Goal: Task Accomplishment & Management: Manage account settings

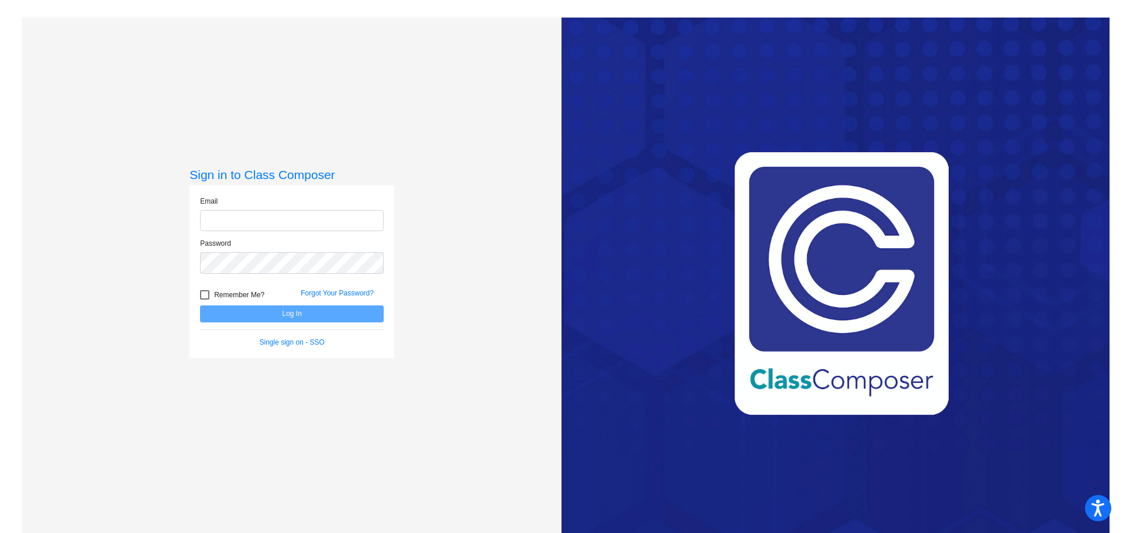
type input "[PERSON_NAME][EMAIL_ADDRESS][DOMAIN_NAME]"
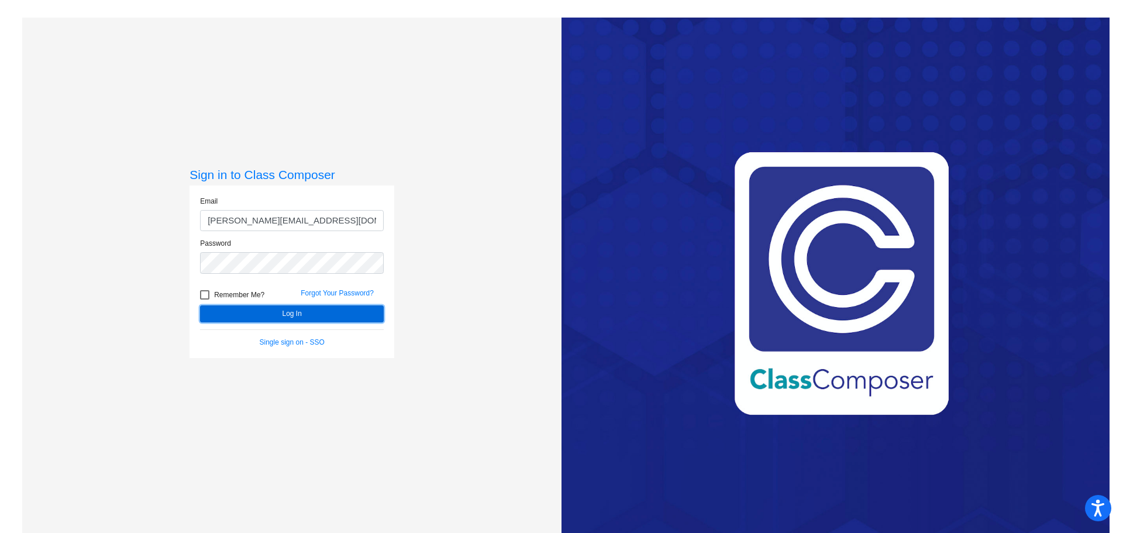
click at [287, 311] on button "Log In" at bounding box center [292, 313] width 184 height 17
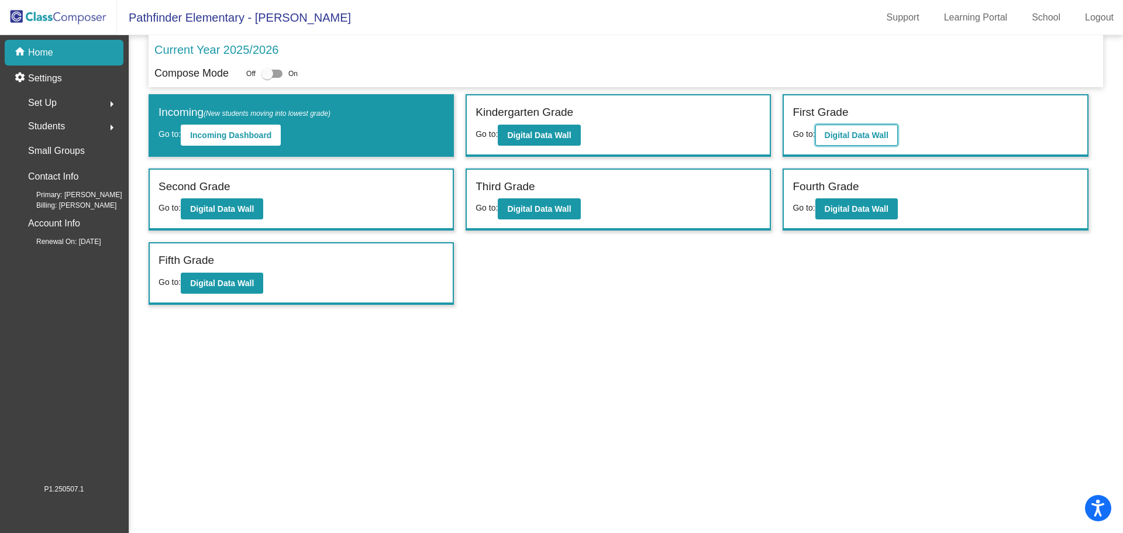
click at [848, 133] on b "Digital Data Wall" at bounding box center [857, 134] width 64 height 9
click at [837, 139] on b "Digital Data Wall" at bounding box center [857, 134] width 64 height 9
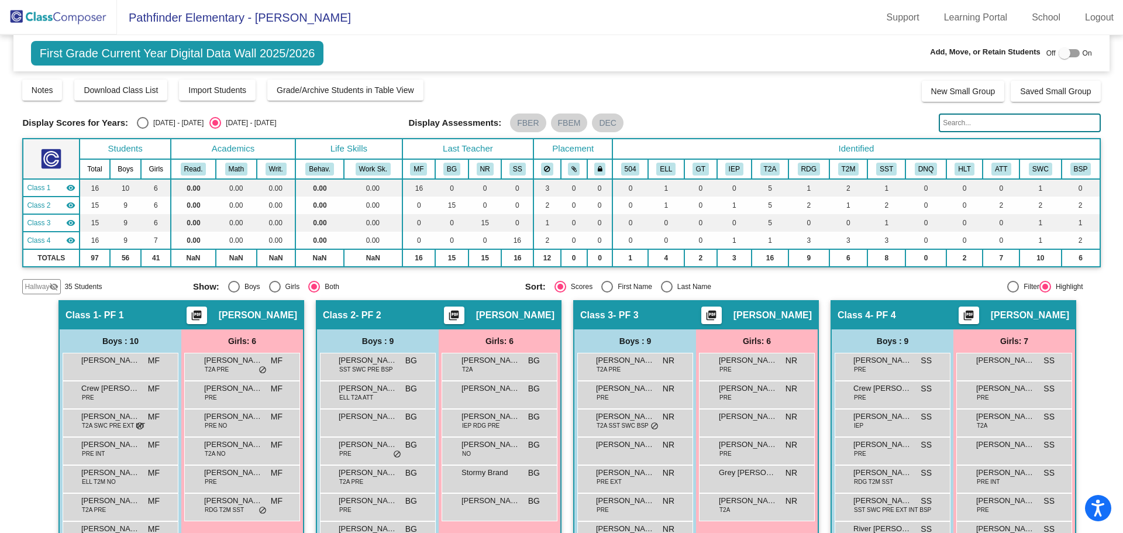
click at [968, 119] on input "text" at bounding box center [1019, 123] width 161 height 19
click at [996, 121] on input "text" at bounding box center [1019, 123] width 161 height 19
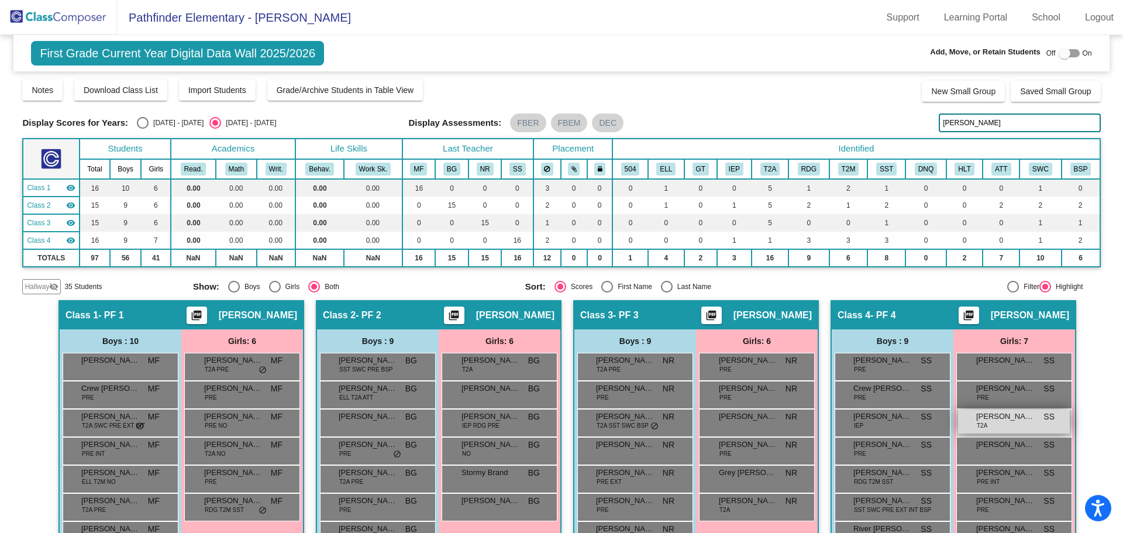
type input "berry"
click at [1053, 419] on div "Isabella Berry T2A SS lock do_not_disturb_alt" at bounding box center [1014, 422] width 112 height 24
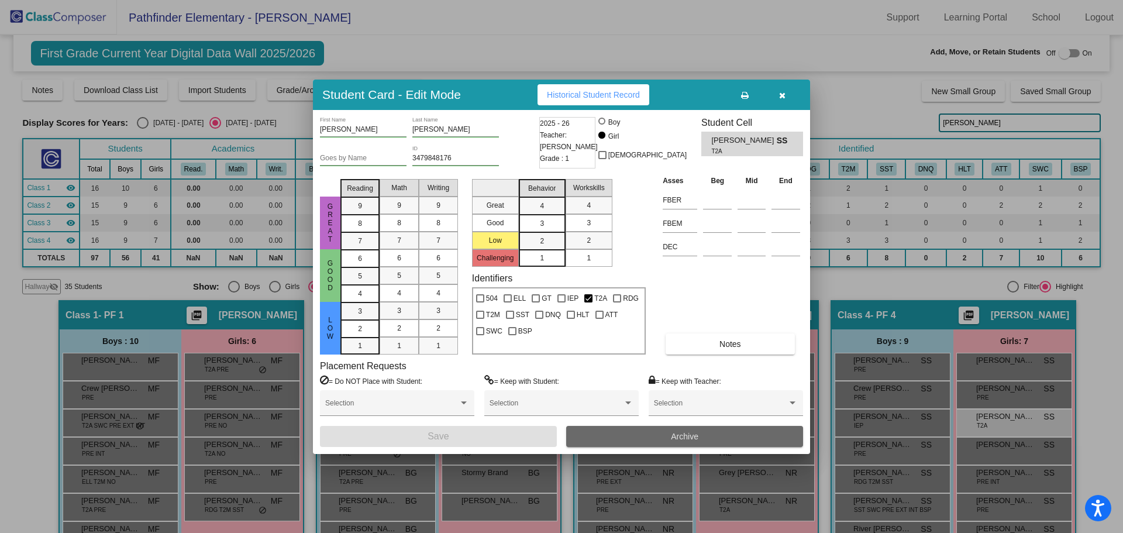
click at [709, 444] on button "Archive" at bounding box center [684, 436] width 237 height 21
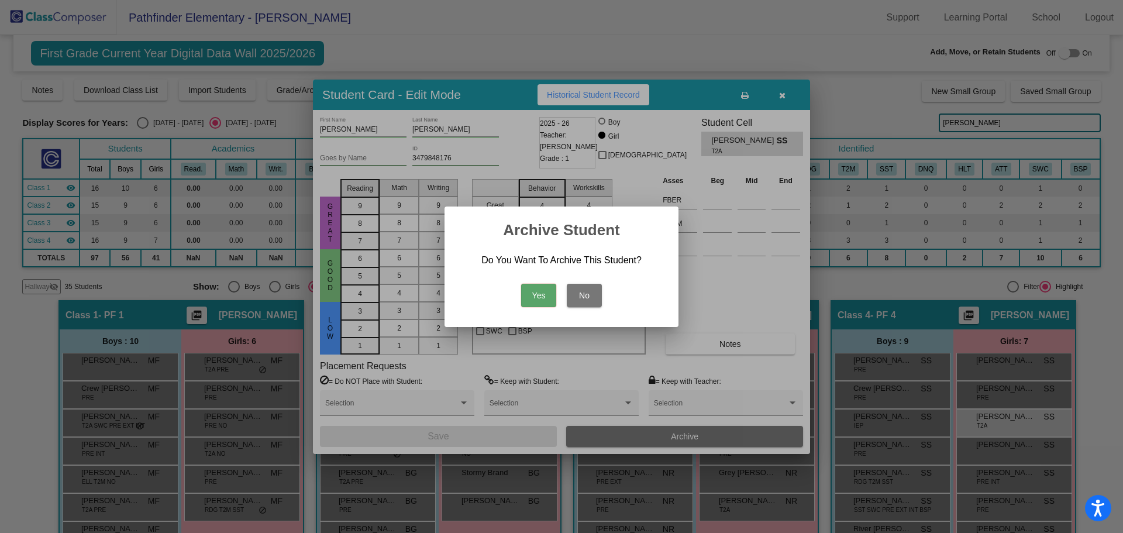
click at [539, 298] on button "Yes" at bounding box center [538, 295] width 35 height 23
